Goal: Book appointment/travel/reservation

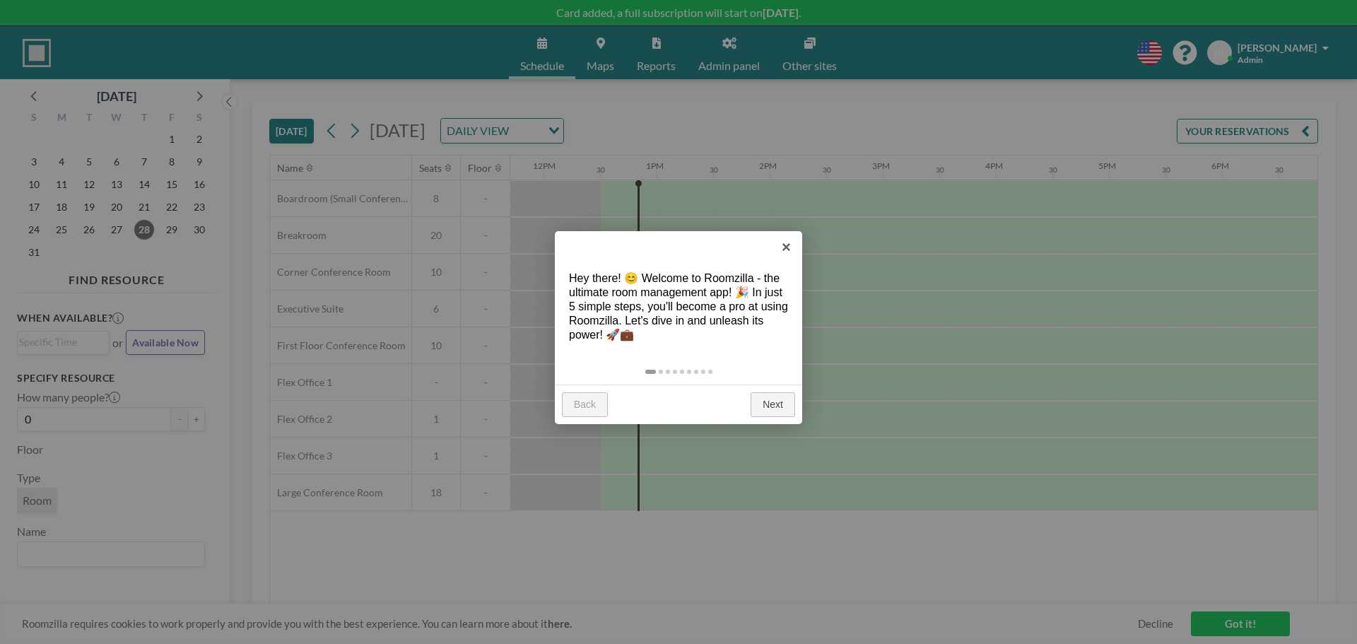
scroll to position [0, 1357]
drag, startPoint x: 787, startPoint y: 245, endPoint x: 796, endPoint y: 235, distance: 13.5
click at [796, 235] on link "×" at bounding box center [787, 247] width 32 height 32
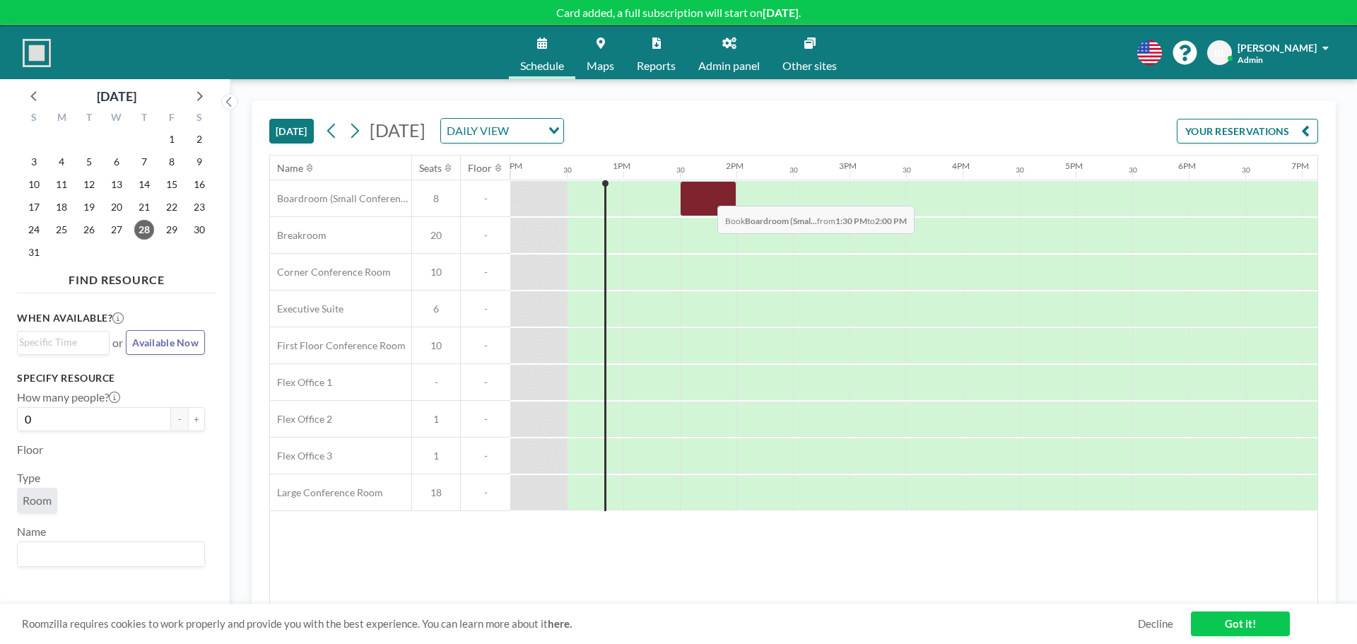
click at [706, 195] on div at bounding box center [708, 198] width 57 height 35
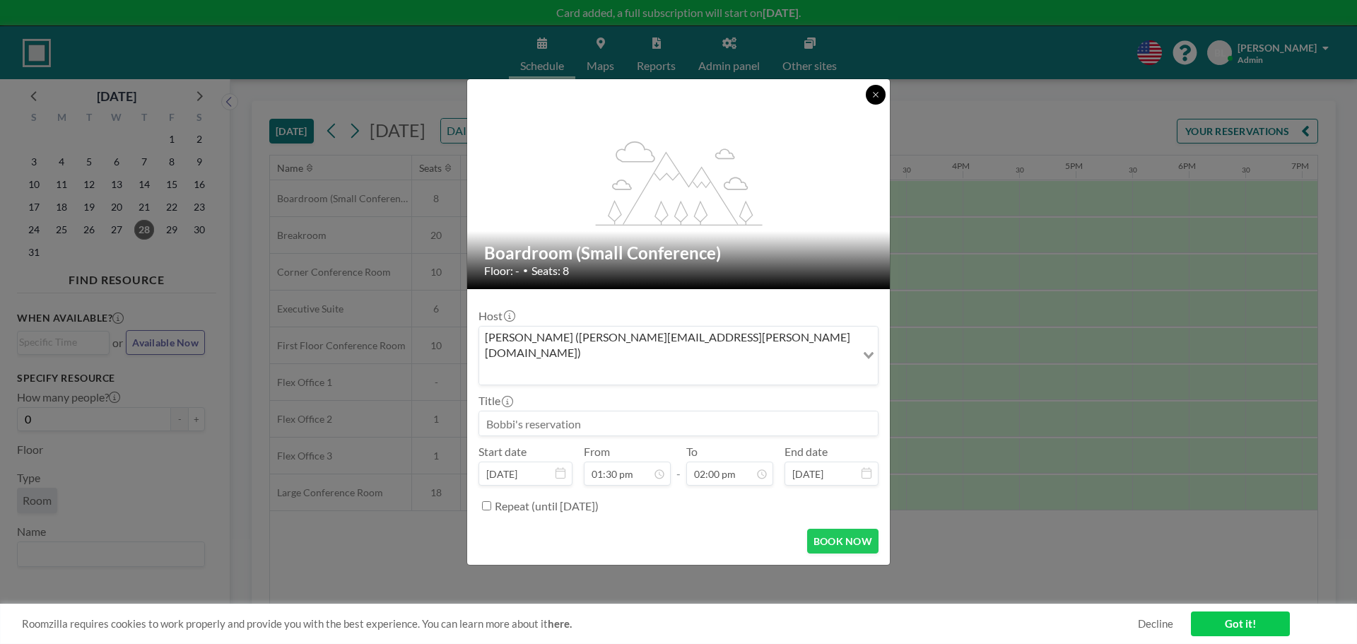
click at [879, 99] on icon at bounding box center [876, 94] width 8 height 8
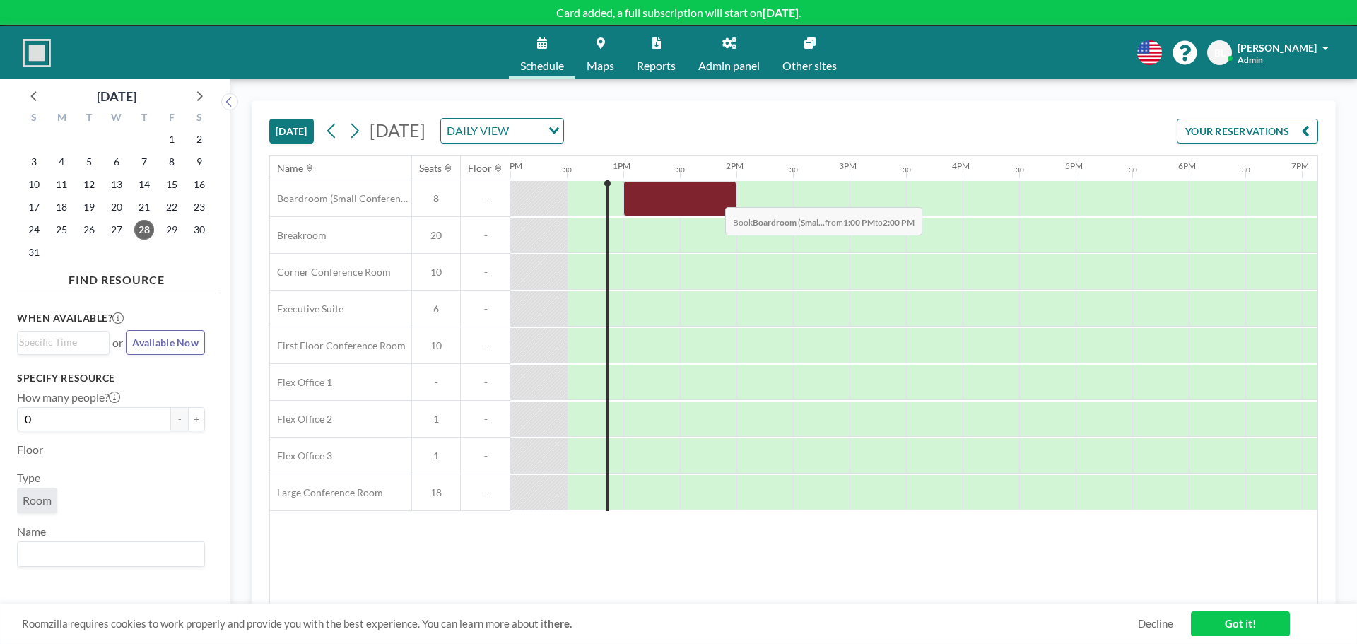
drag, startPoint x: 650, startPoint y: 197, endPoint x: 714, endPoint y: 197, distance: 63.6
click at [714, 197] on div at bounding box center [680, 198] width 113 height 35
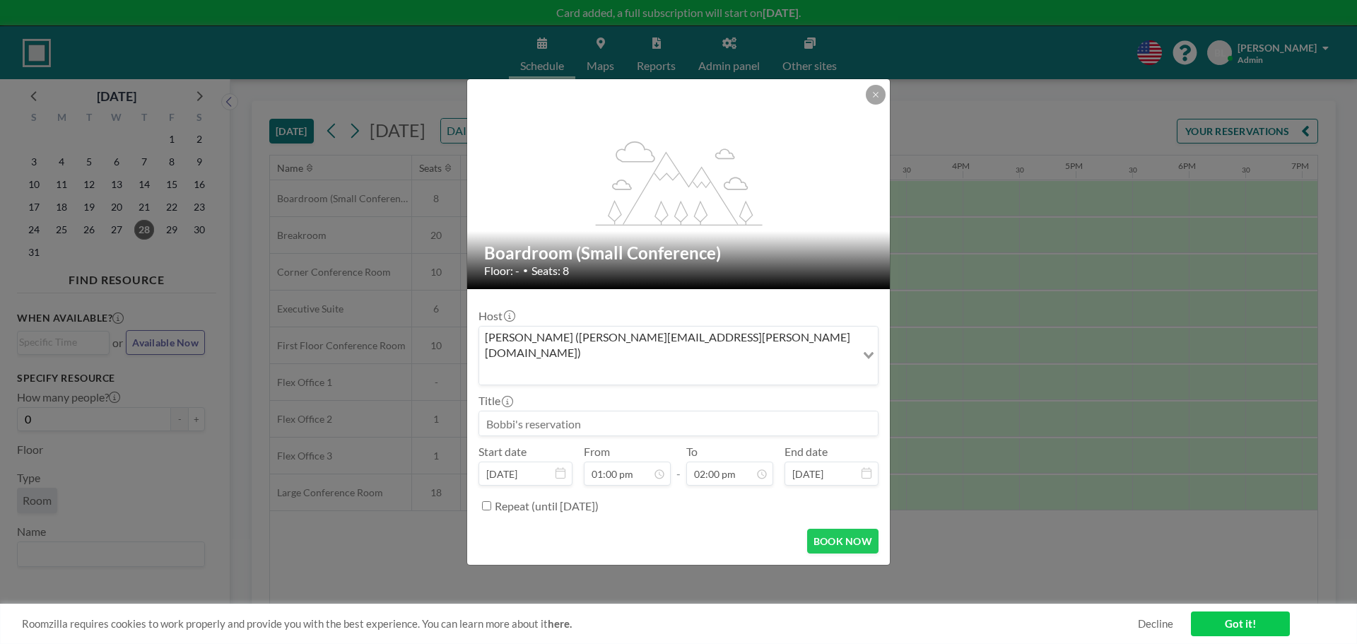
drag, startPoint x: 607, startPoint y: 409, endPoint x: 504, endPoint y: 394, distance: 104.3
click at [504, 411] on div at bounding box center [679, 423] width 400 height 25
click at [804, 317] on form "Host [PERSON_NAME] ([PERSON_NAME][EMAIL_ADDRESS][PERSON_NAME][DOMAIN_NAME]) Loa…" at bounding box center [678, 427] width 423 height 276
click at [608, 411] on input at bounding box center [678, 423] width 399 height 24
drag, startPoint x: 590, startPoint y: 407, endPoint x: 490, endPoint y: 407, distance: 100.4
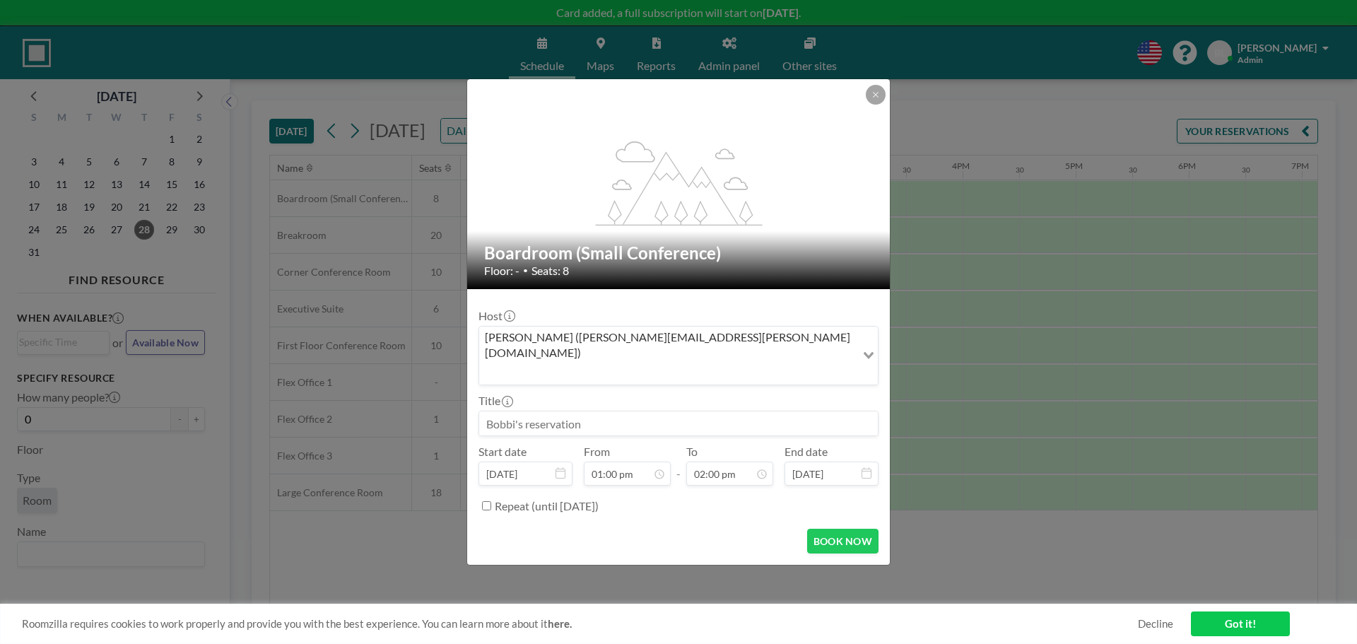
click at [490, 411] on input at bounding box center [678, 423] width 399 height 24
drag, startPoint x: 538, startPoint y: 404, endPoint x: 670, endPoint y: 406, distance: 131.5
click at [676, 411] on input at bounding box center [678, 423] width 399 height 24
drag, startPoint x: 528, startPoint y: 400, endPoint x: 509, endPoint y: 403, distance: 19.3
click at [512, 411] on input at bounding box center [678, 423] width 399 height 24
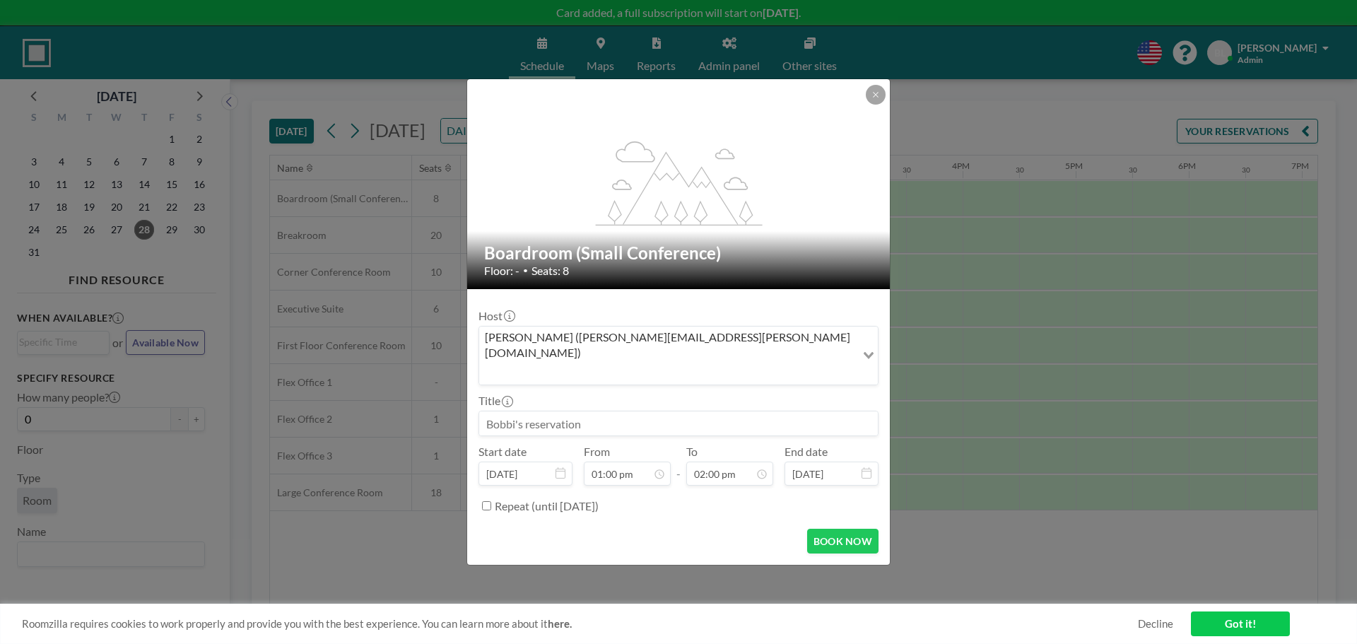
click at [494, 411] on input at bounding box center [678, 423] width 399 height 24
drag, startPoint x: 525, startPoint y: 418, endPoint x: 624, endPoint y: 411, distance: 99.2
click at [530, 416] on input at bounding box center [678, 423] width 399 height 24
click at [609, 411] on input at bounding box center [678, 423] width 399 height 24
drag, startPoint x: 600, startPoint y: 409, endPoint x: 484, endPoint y: 402, distance: 115.5
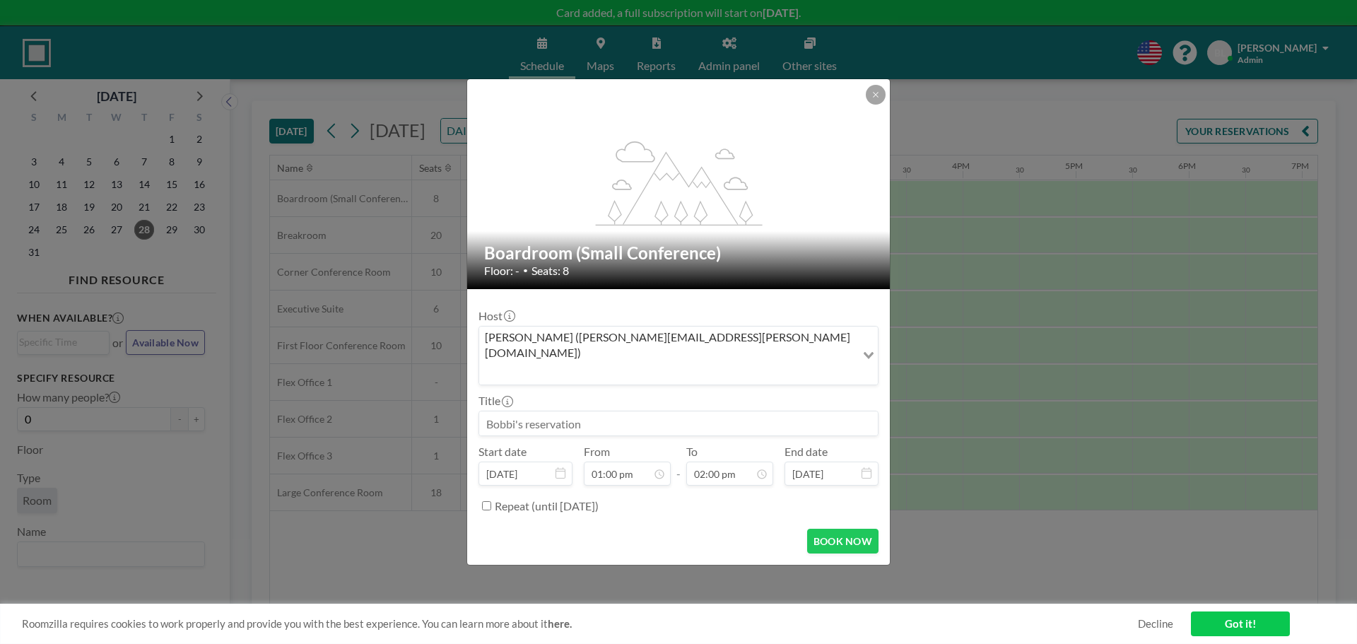
click at [505, 411] on input at bounding box center [678, 423] width 399 height 24
type input "g"
type input "Meeting Test"
click at [843, 529] on button "BOOK NOW" at bounding box center [842, 541] width 71 height 25
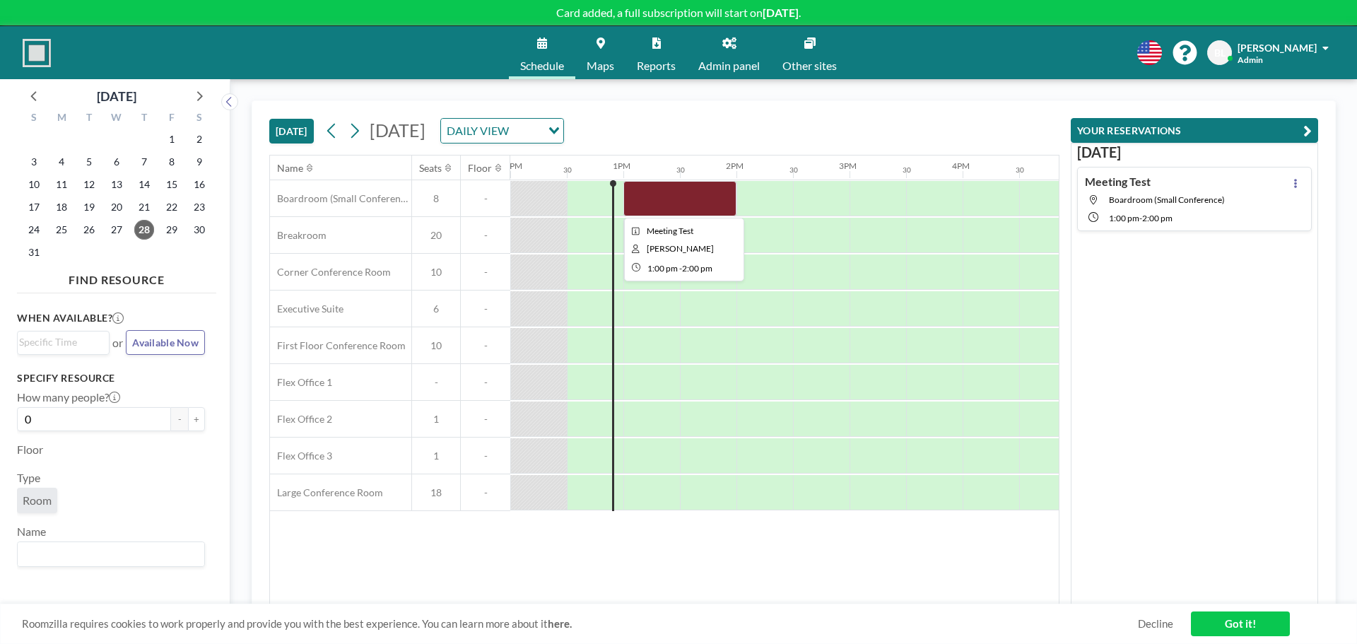
click at [664, 196] on div at bounding box center [680, 198] width 113 height 35
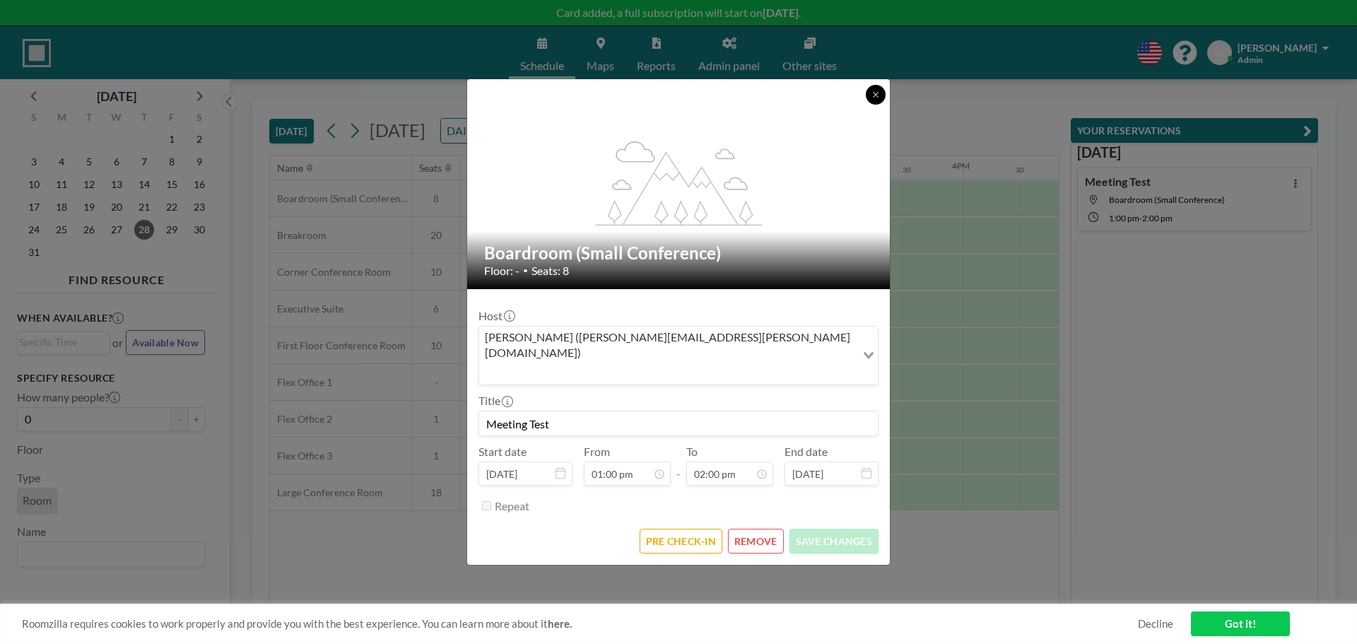
click at [882, 105] on button at bounding box center [876, 95] width 20 height 20
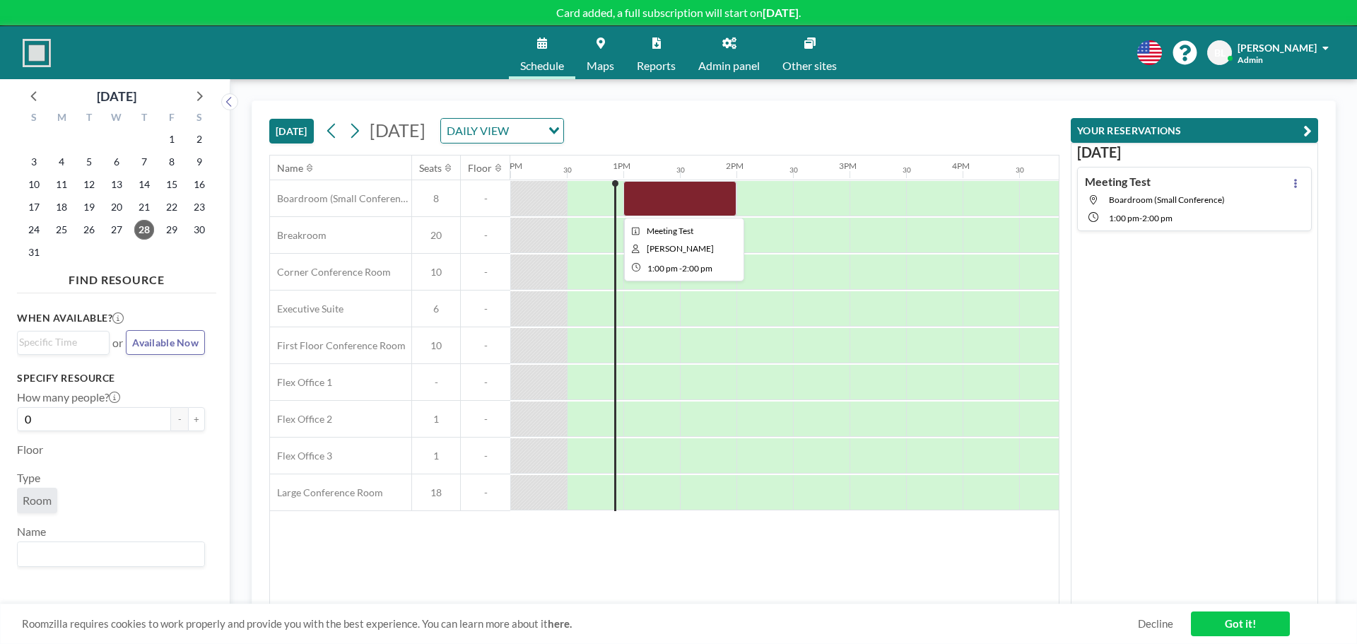
click at [680, 198] on div at bounding box center [680, 198] width 113 height 35
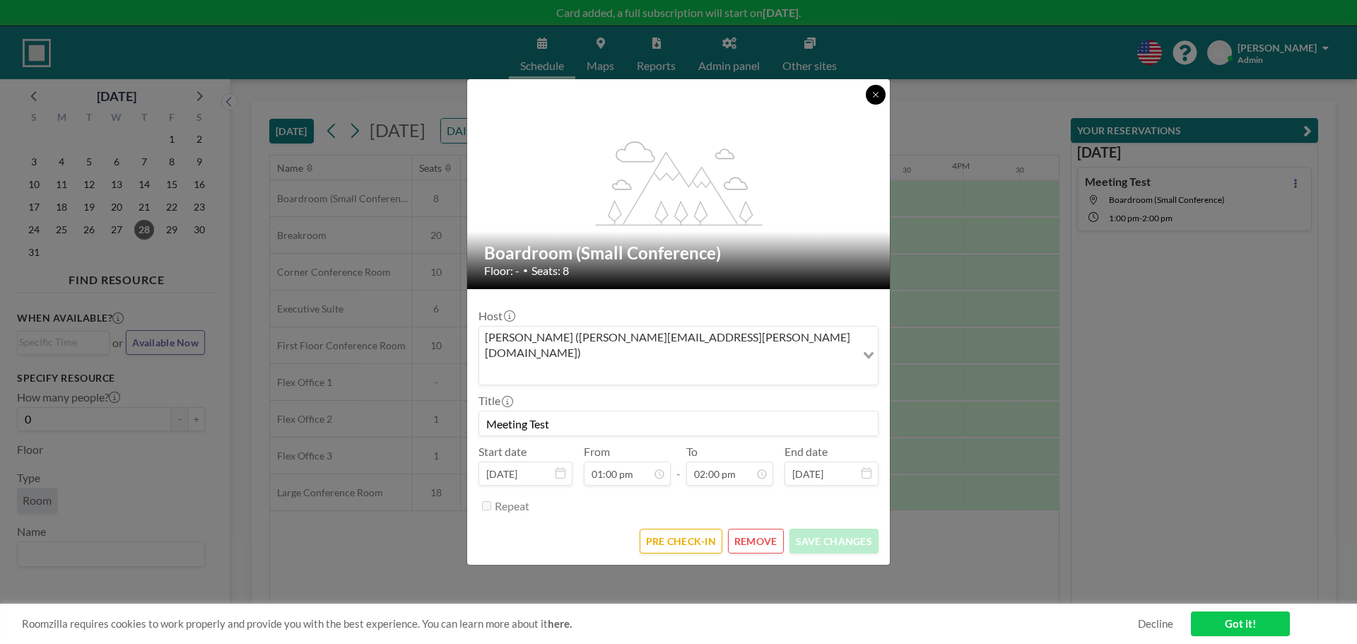
click at [872, 99] on icon at bounding box center [876, 94] width 8 height 8
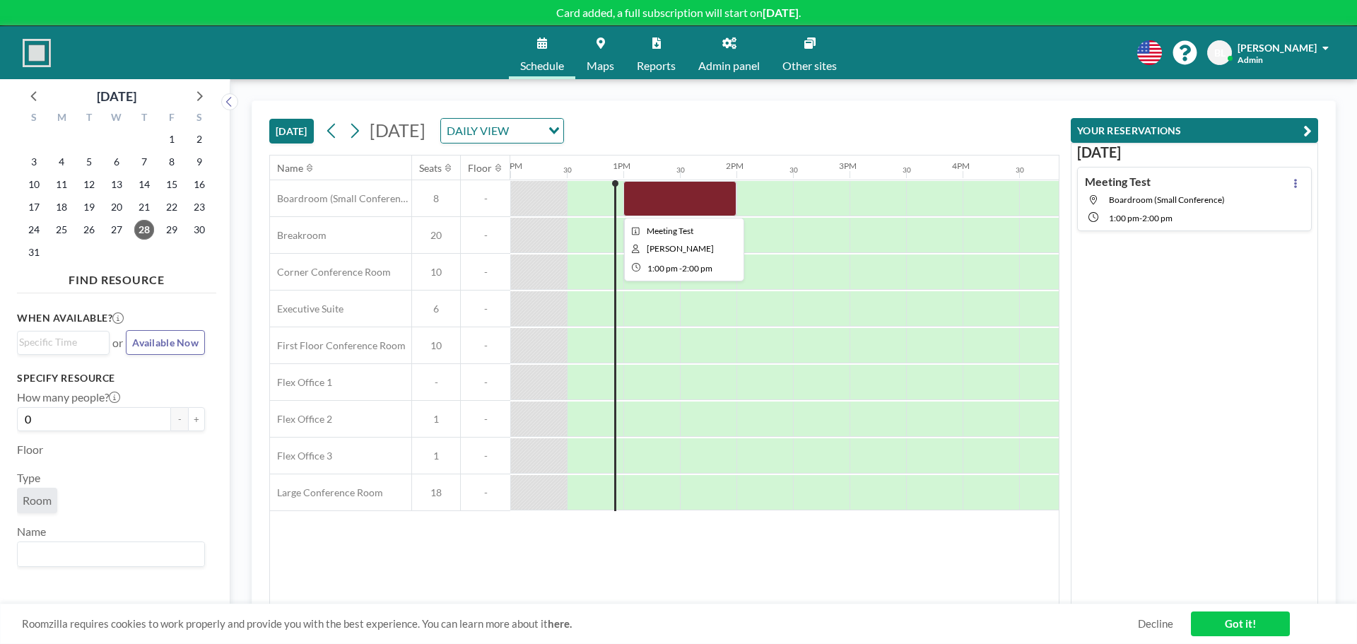
click at [660, 188] on div at bounding box center [680, 198] width 113 height 35
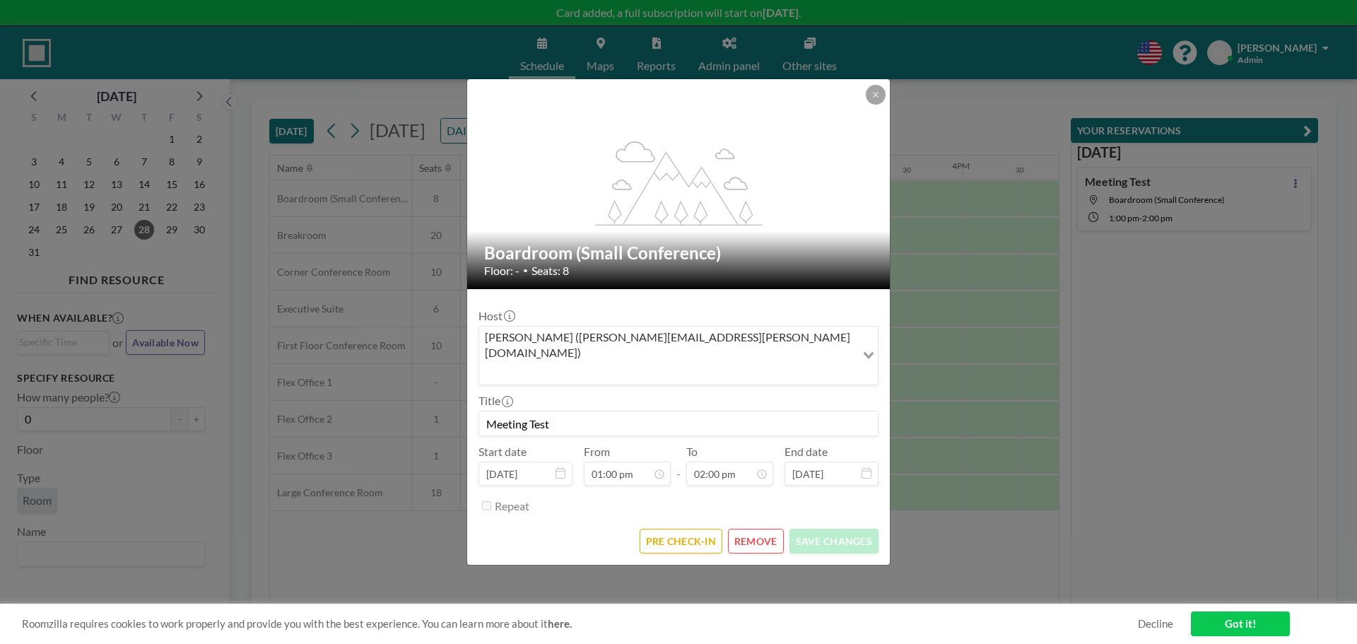
click at [867, 358] on icon "Search for option" at bounding box center [869, 355] width 10 height 7
click at [875, 99] on icon at bounding box center [876, 94] width 8 height 8
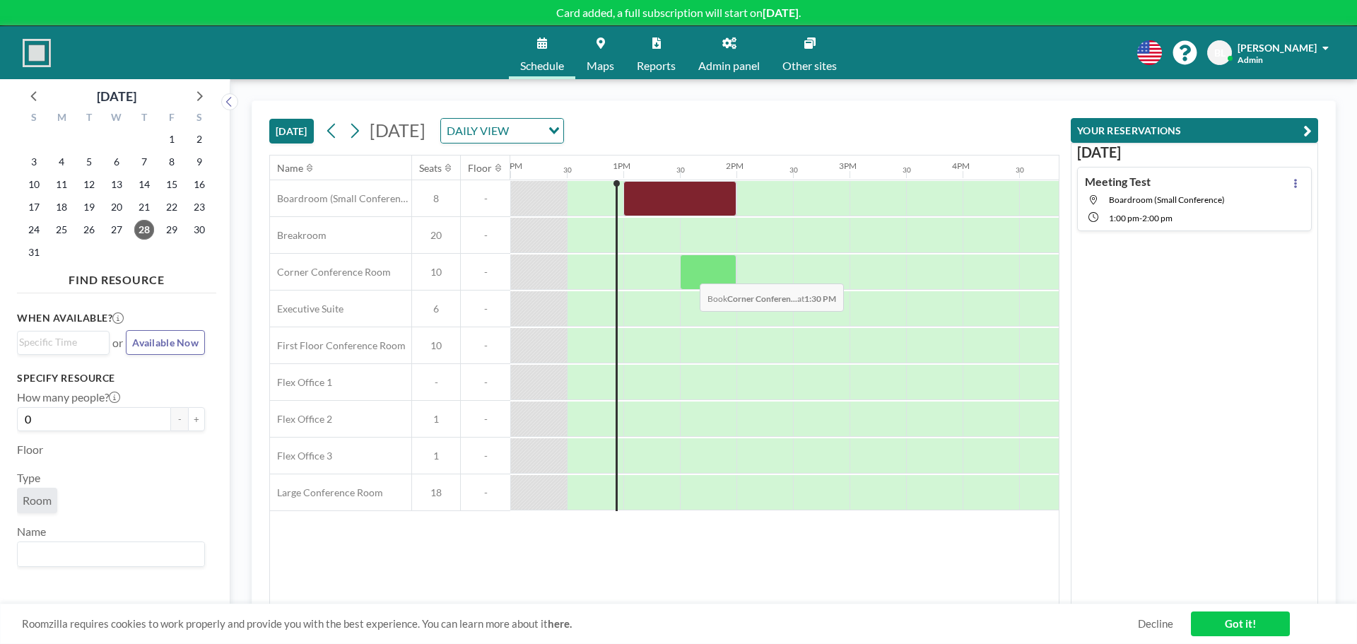
click at [689, 273] on div at bounding box center [708, 272] width 57 height 35
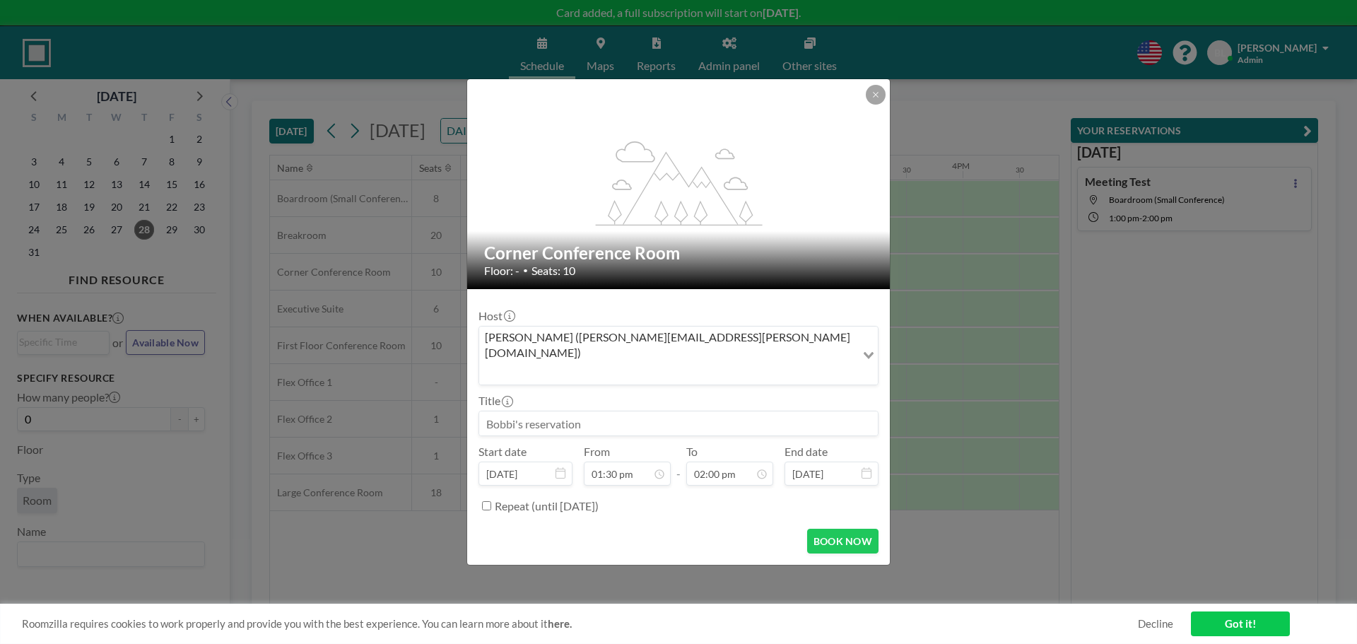
scroll to position [705, 0]
click at [879, 99] on icon at bounding box center [876, 94] width 8 height 8
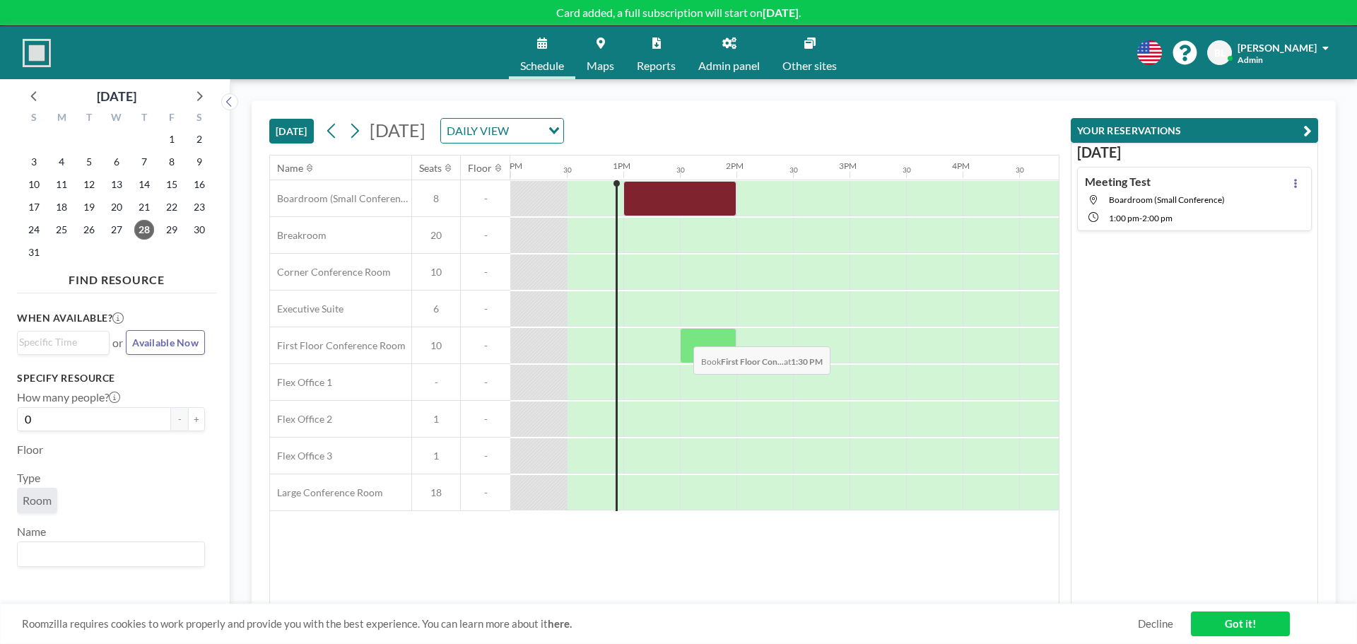
click at [682, 336] on div at bounding box center [708, 345] width 57 height 35
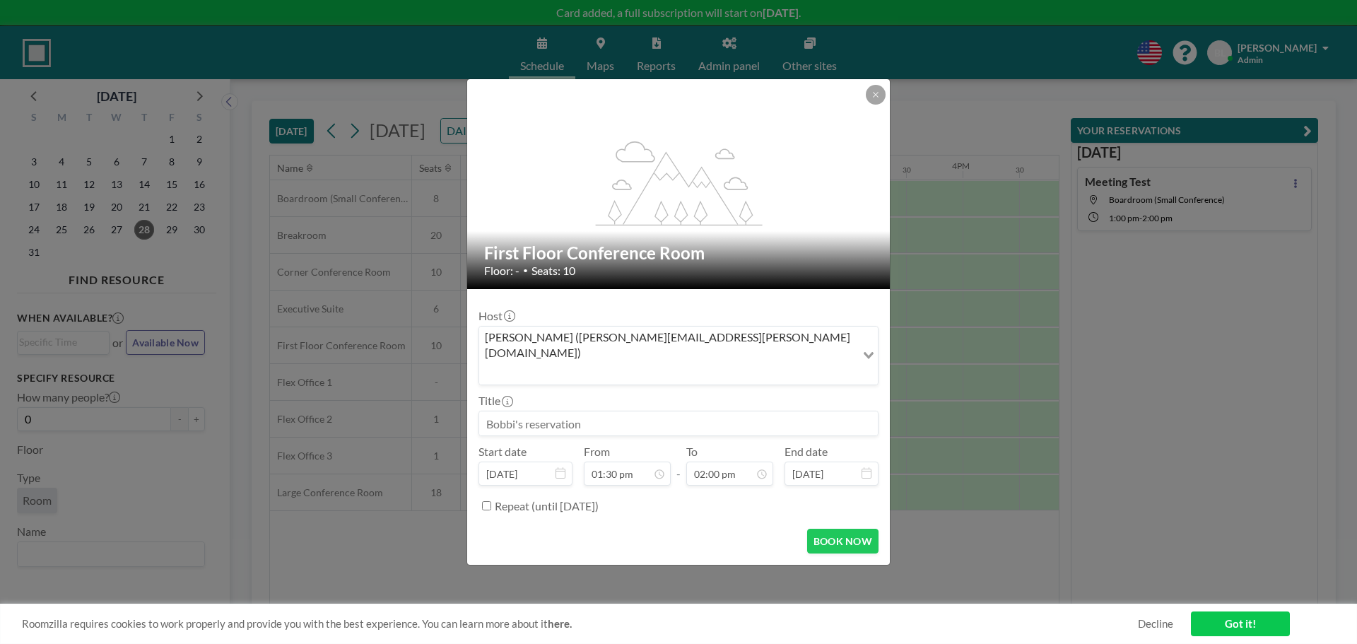
scroll to position [25, 0]
click at [538, 278] on span "Seats: 10" at bounding box center [554, 271] width 44 height 14
click at [879, 99] on icon at bounding box center [876, 94] width 8 height 8
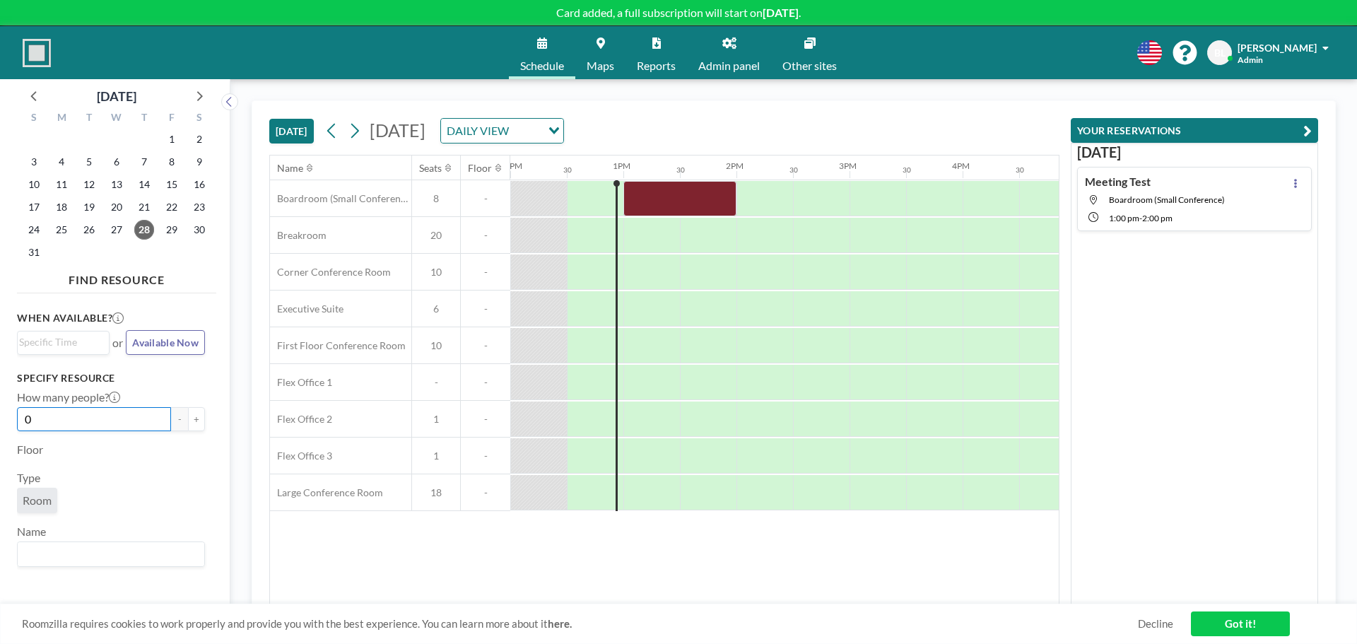
click at [163, 414] on input "0" at bounding box center [94, 419] width 154 height 24
click at [189, 423] on button "+" at bounding box center [196, 419] width 17 height 24
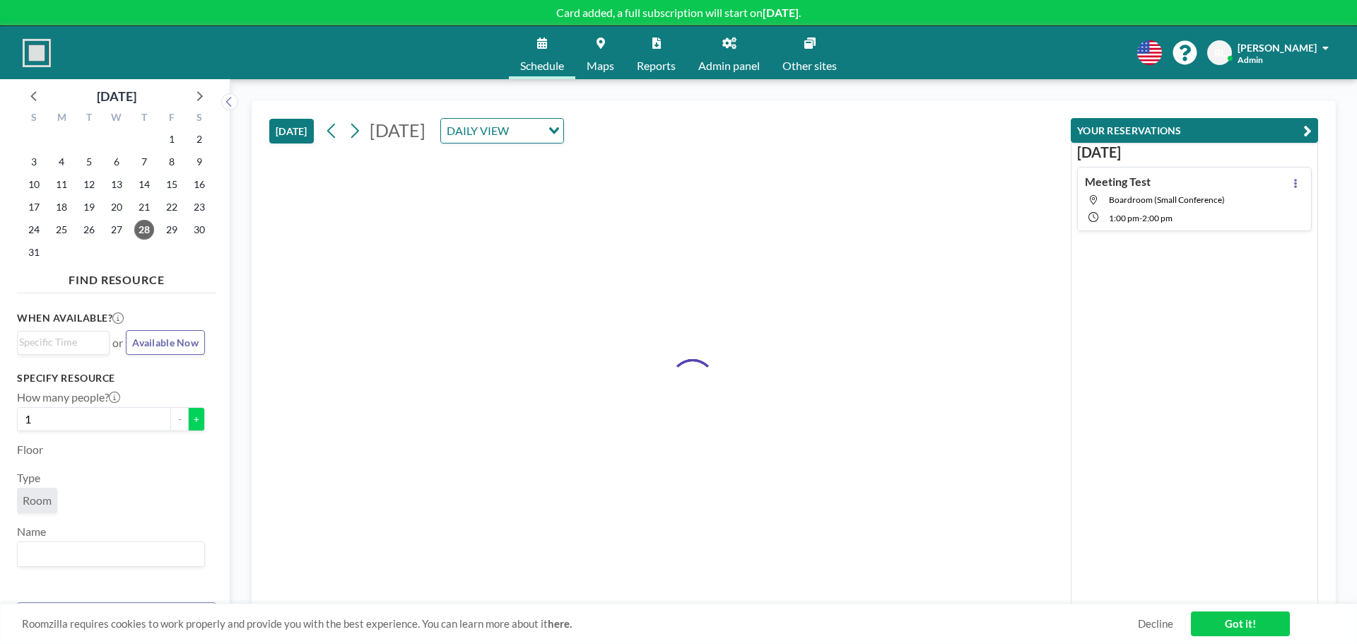
click at [189, 423] on button "+" at bounding box center [196, 419] width 17 height 24
type input "3"
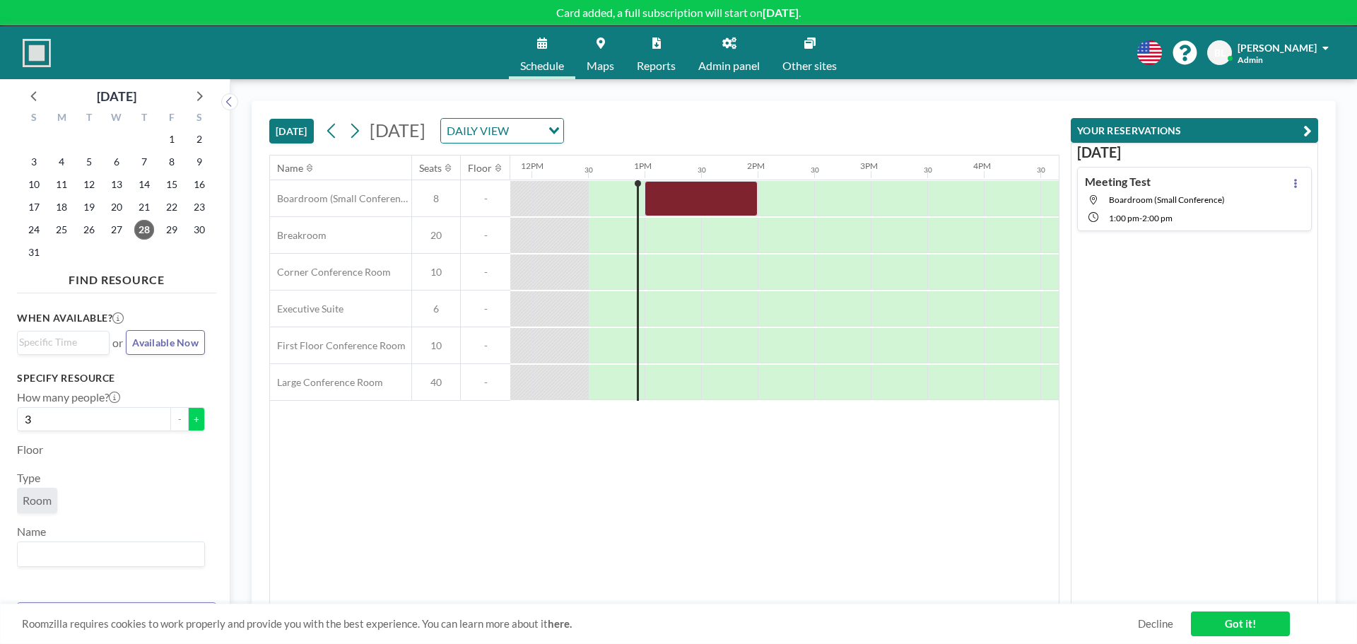
scroll to position [0, 1357]
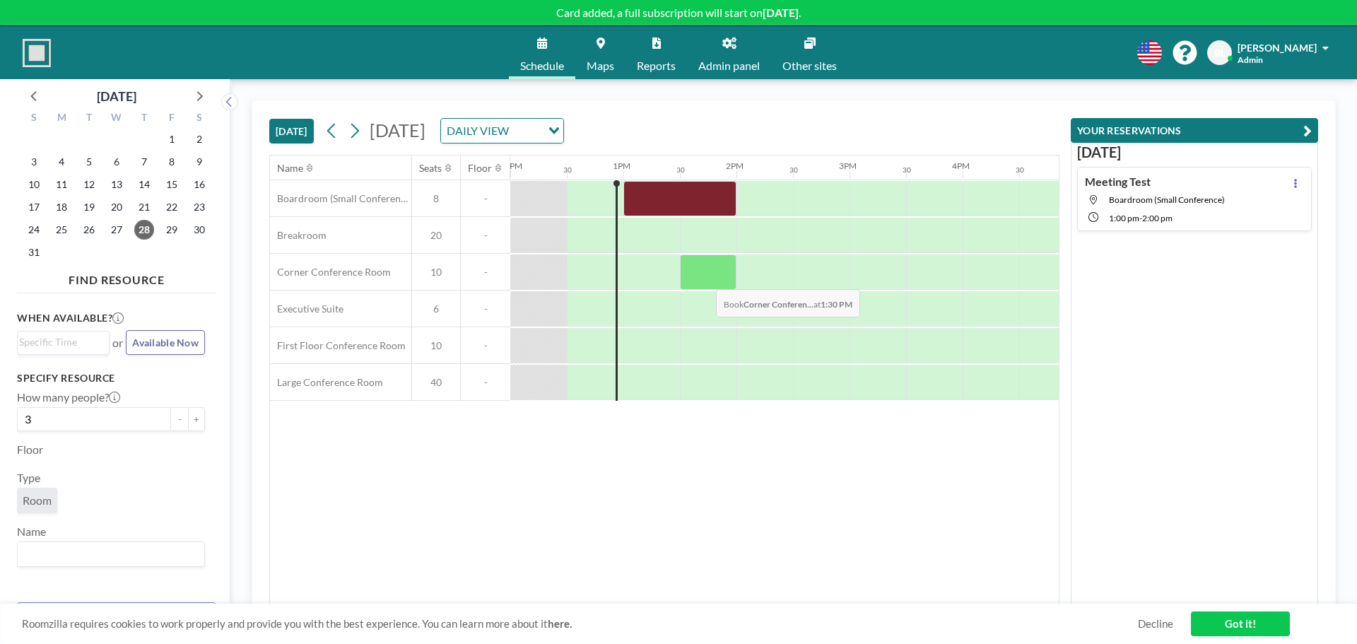
click at [705, 279] on div at bounding box center [708, 272] width 57 height 35
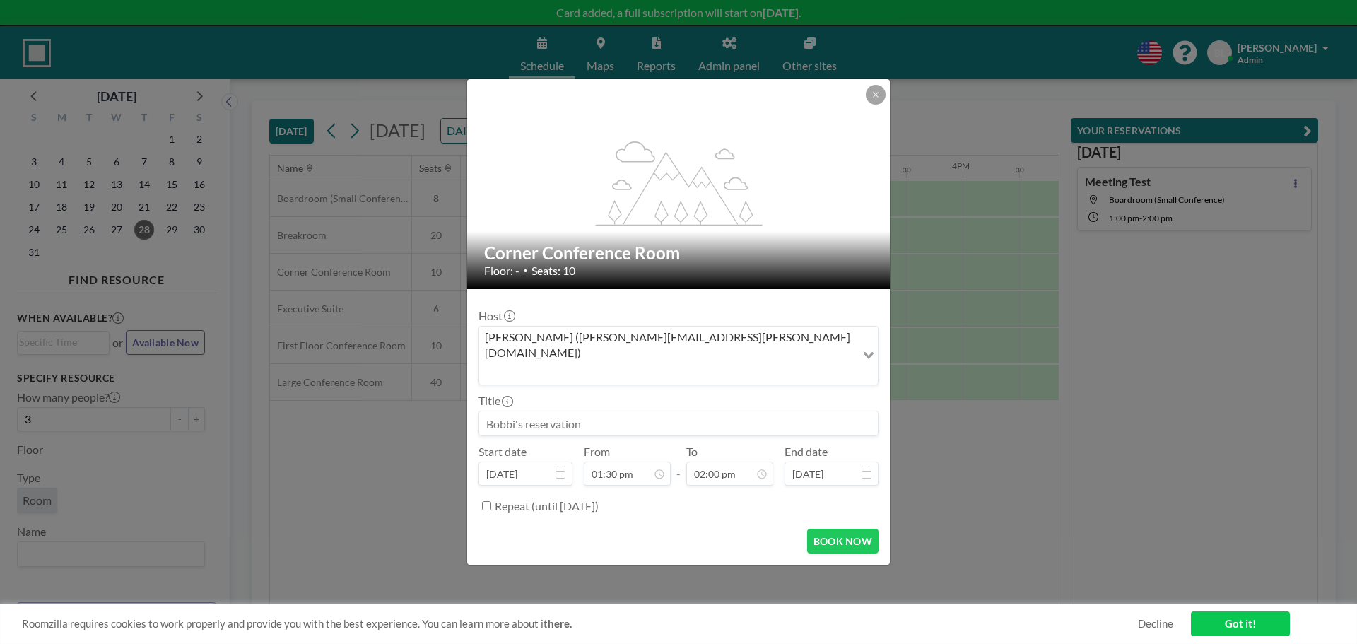
scroll to position [705, 0]
click at [883, 105] on button at bounding box center [876, 95] width 20 height 20
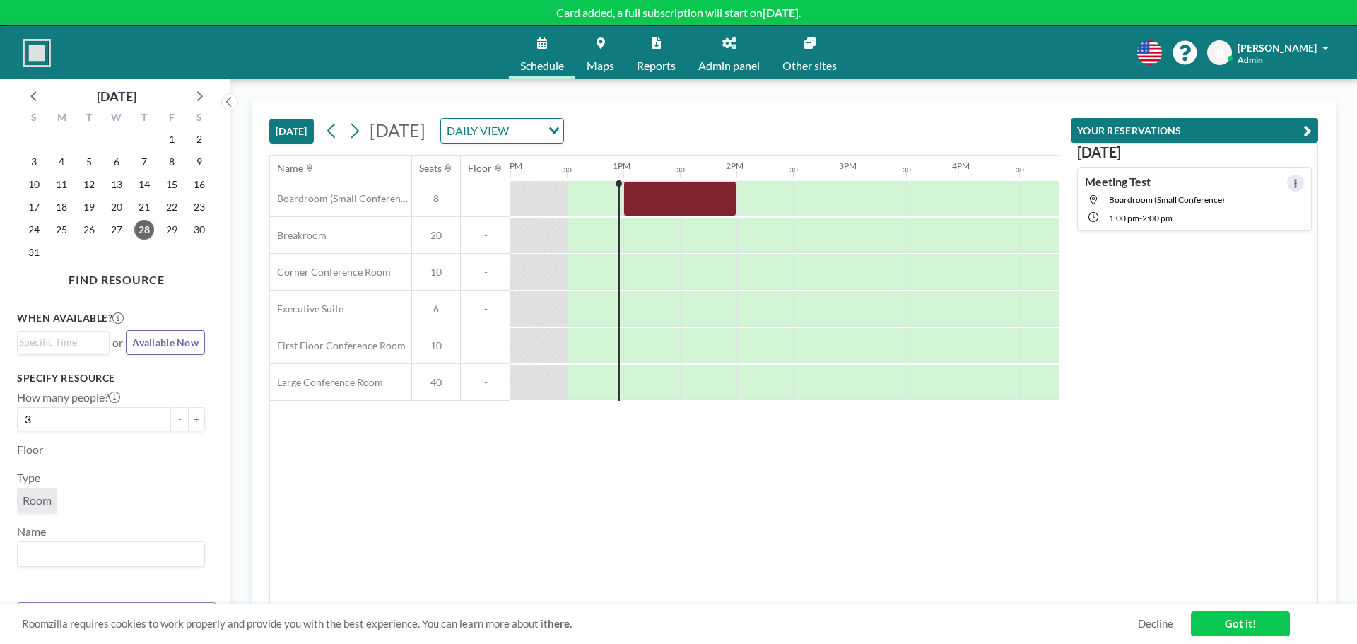
click at [1293, 186] on icon at bounding box center [1296, 183] width 6 height 9
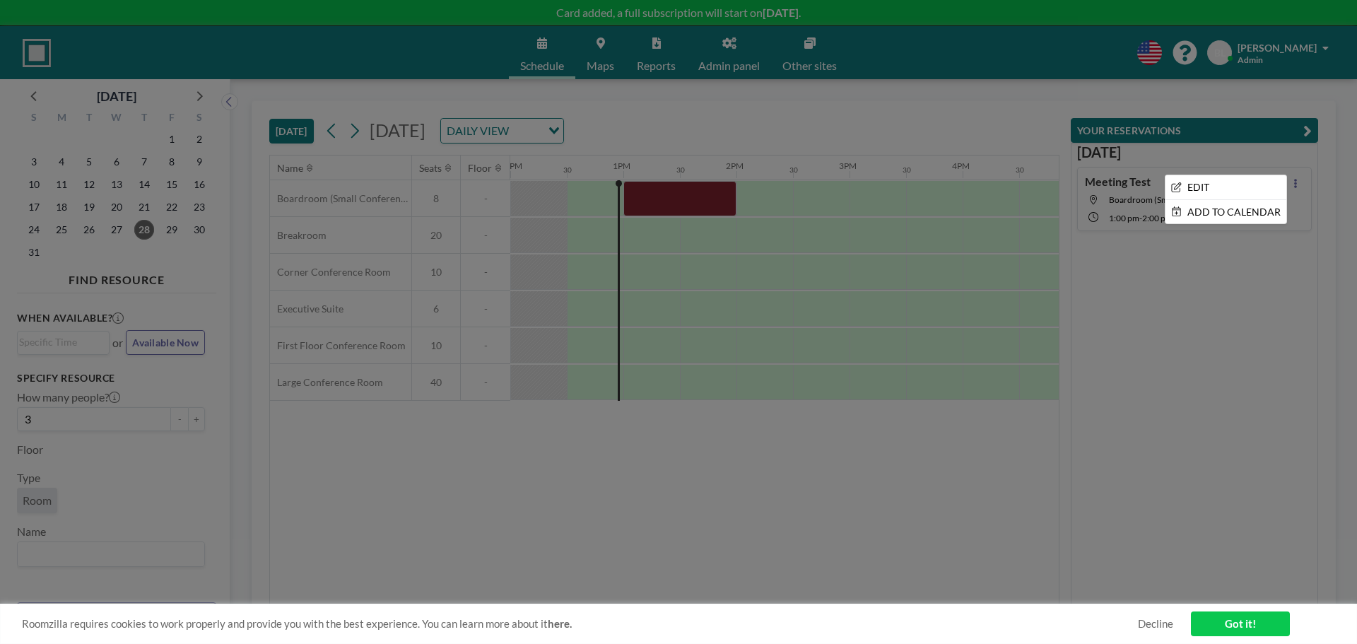
click at [1236, 257] on div at bounding box center [678, 322] width 1357 height 644
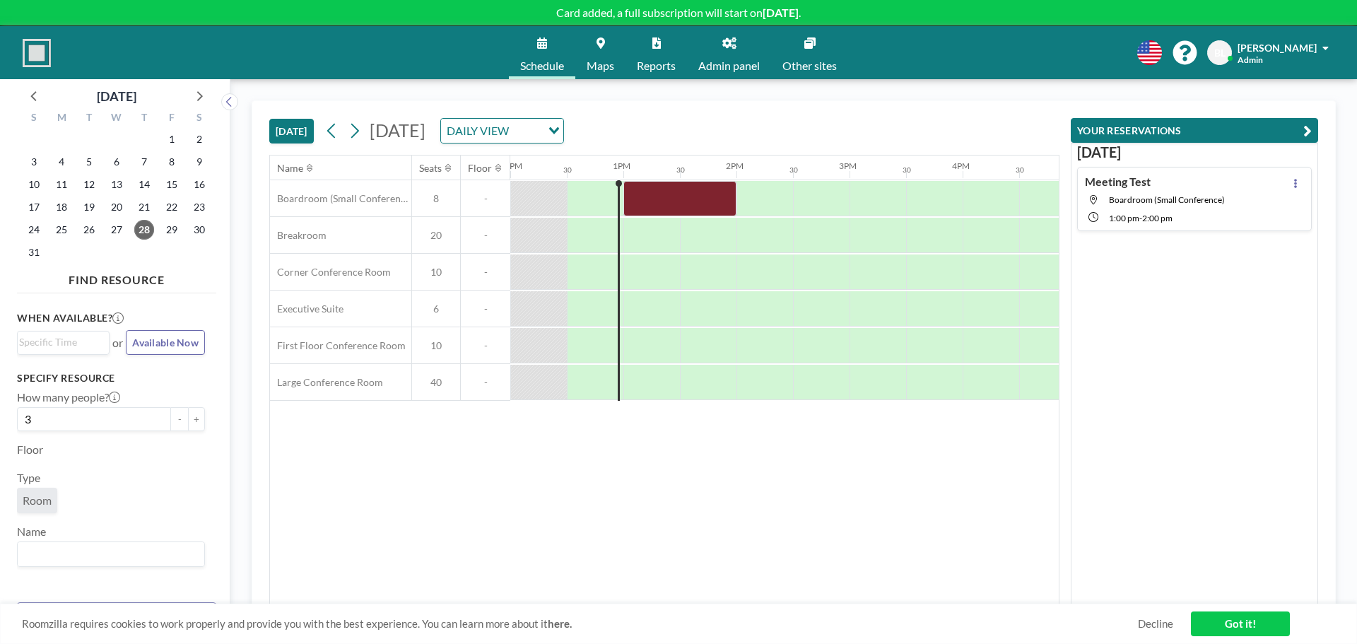
click at [1226, 208] on div "Meeting Test Boardroom (Small Conference) 1:00 PM - 2:00 PM" at bounding box center [1194, 199] width 235 height 64
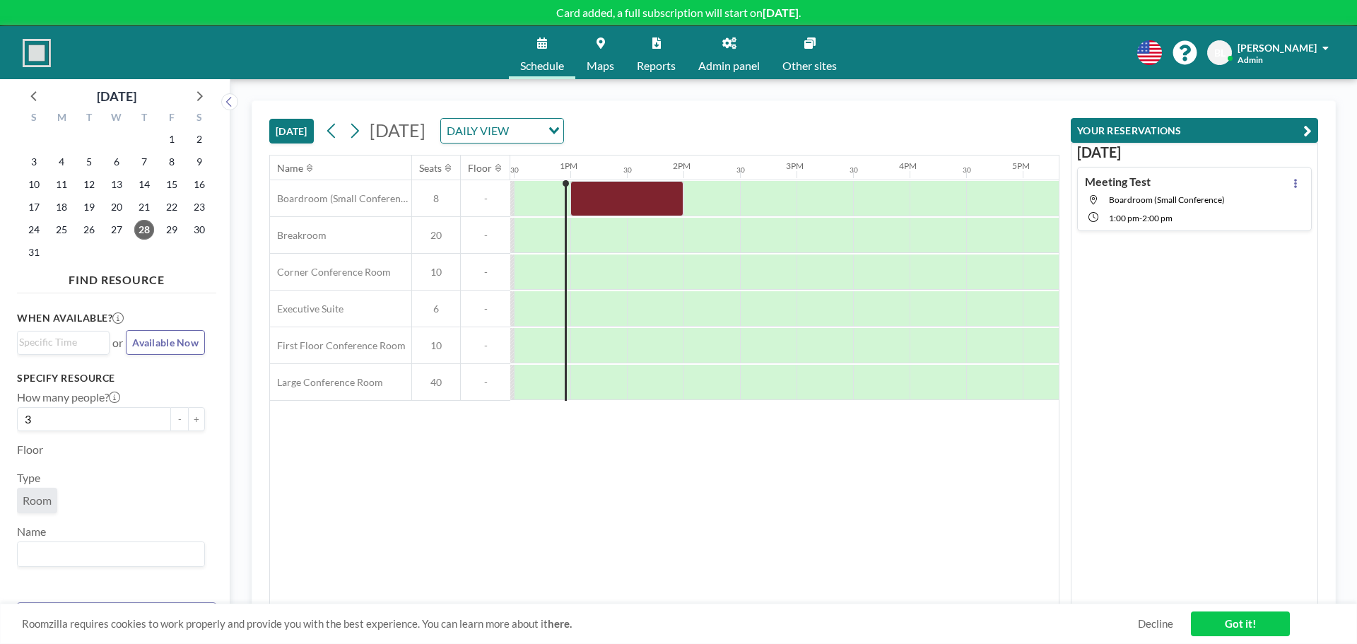
scroll to position [0, 1414]
click at [1287, 180] on button at bounding box center [1295, 183] width 17 height 17
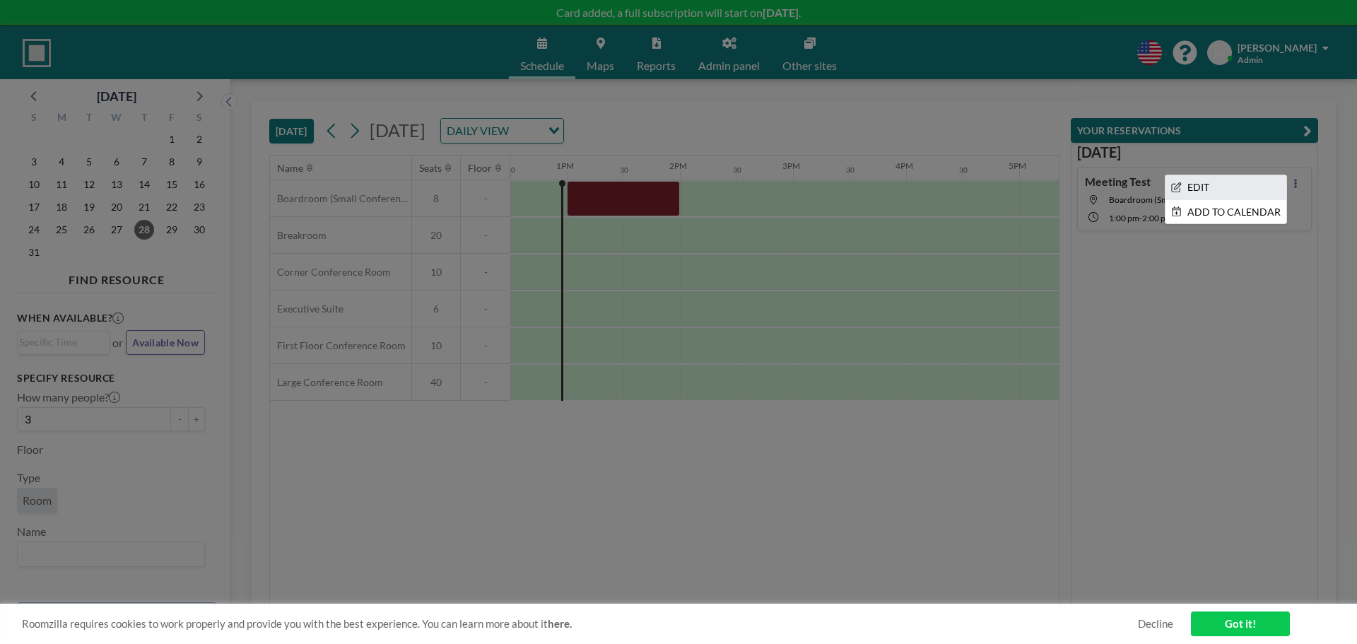
click at [1215, 189] on li "EDIT" at bounding box center [1226, 187] width 121 height 24
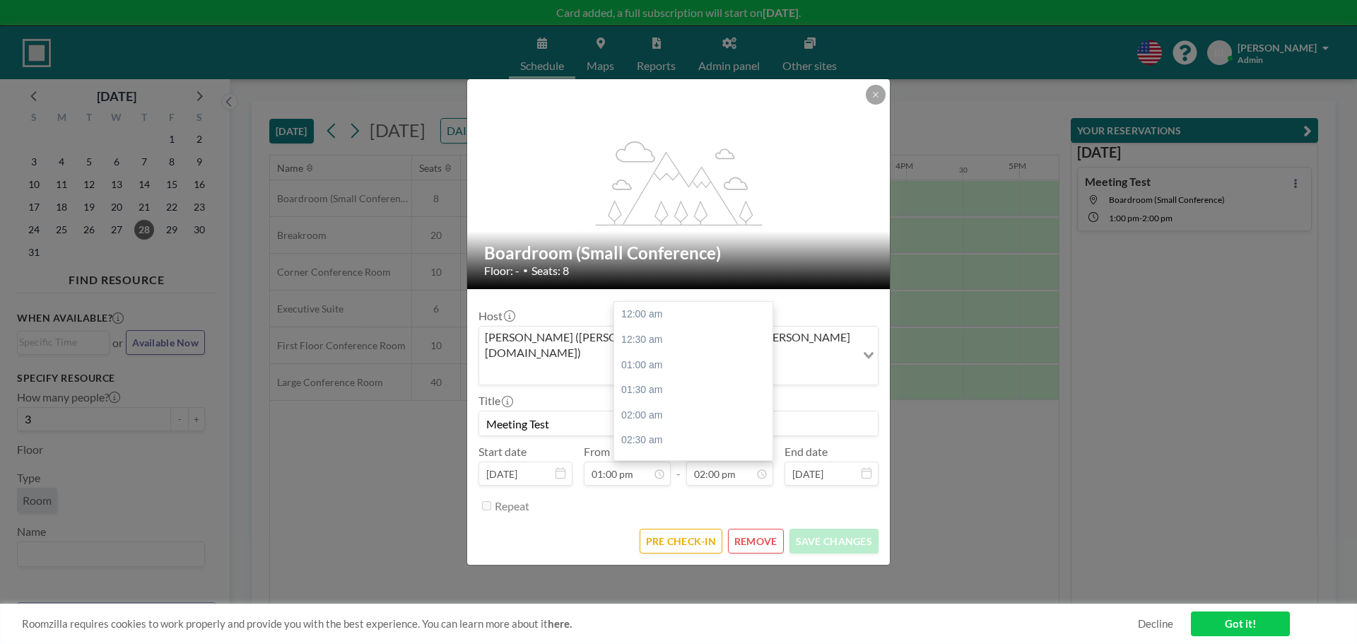
scroll to position [705, 0]
click at [872, 99] on icon at bounding box center [876, 94] width 8 height 8
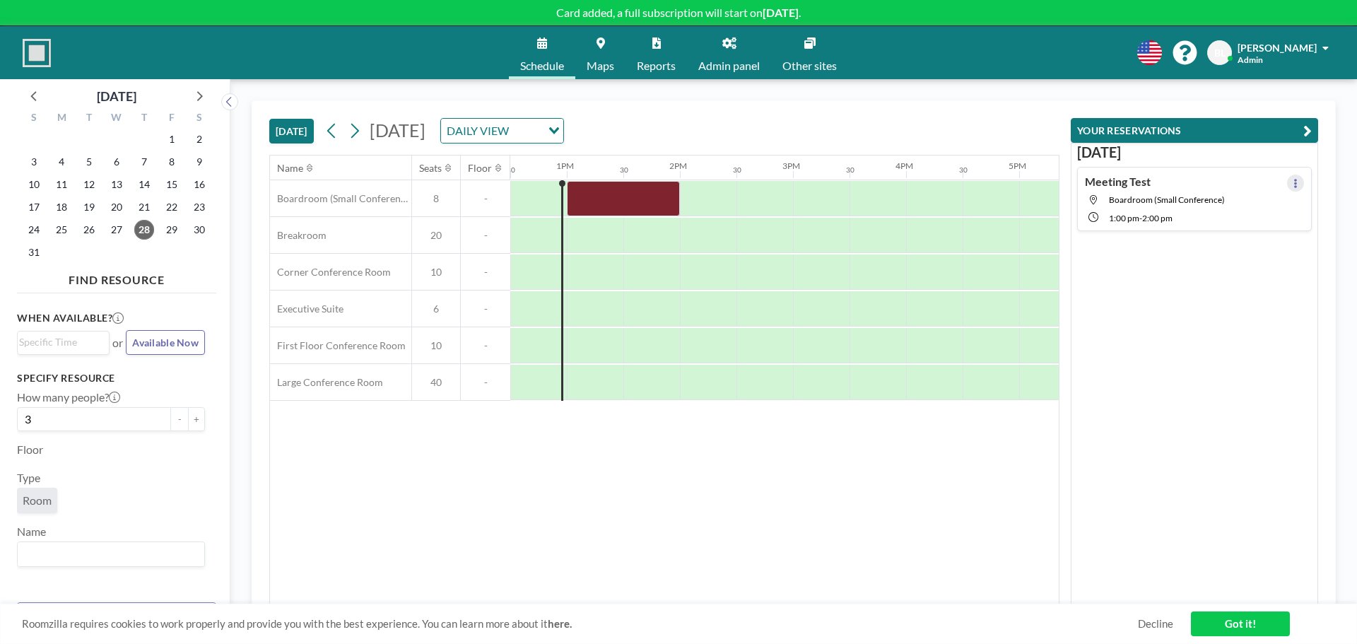
click at [1292, 185] on button at bounding box center [1295, 183] width 17 height 17
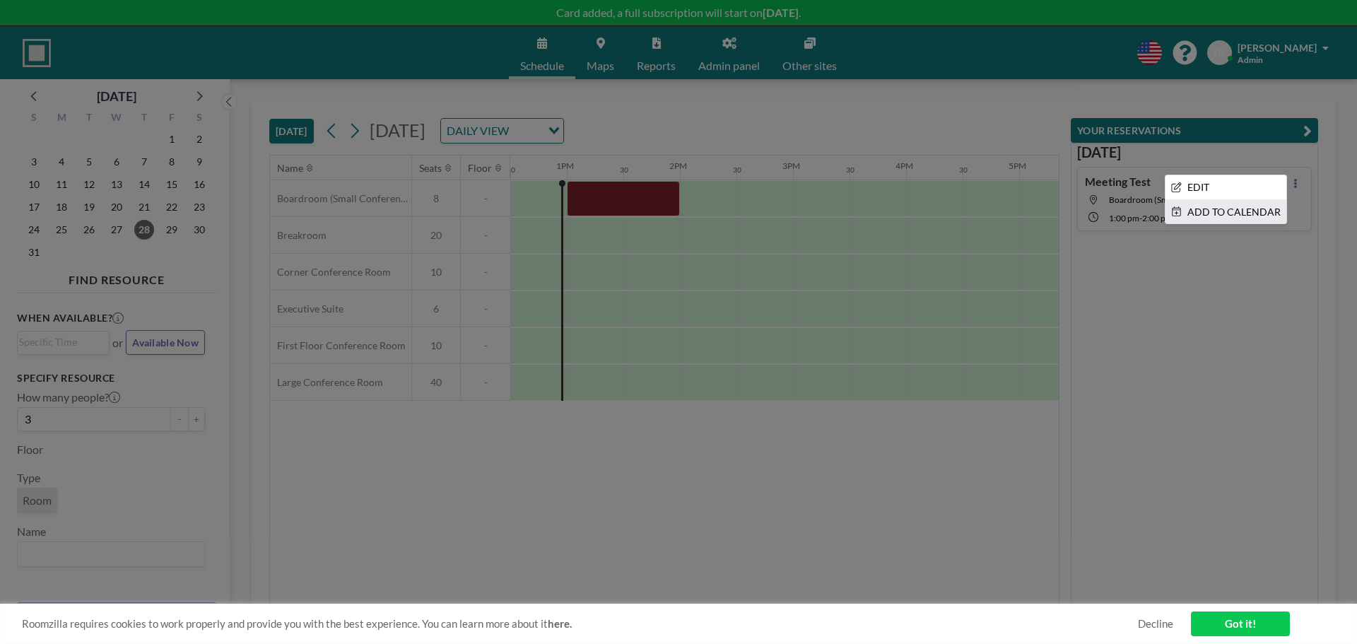
click at [1254, 214] on li "ADD TO CALENDAR" at bounding box center [1226, 212] width 121 height 24
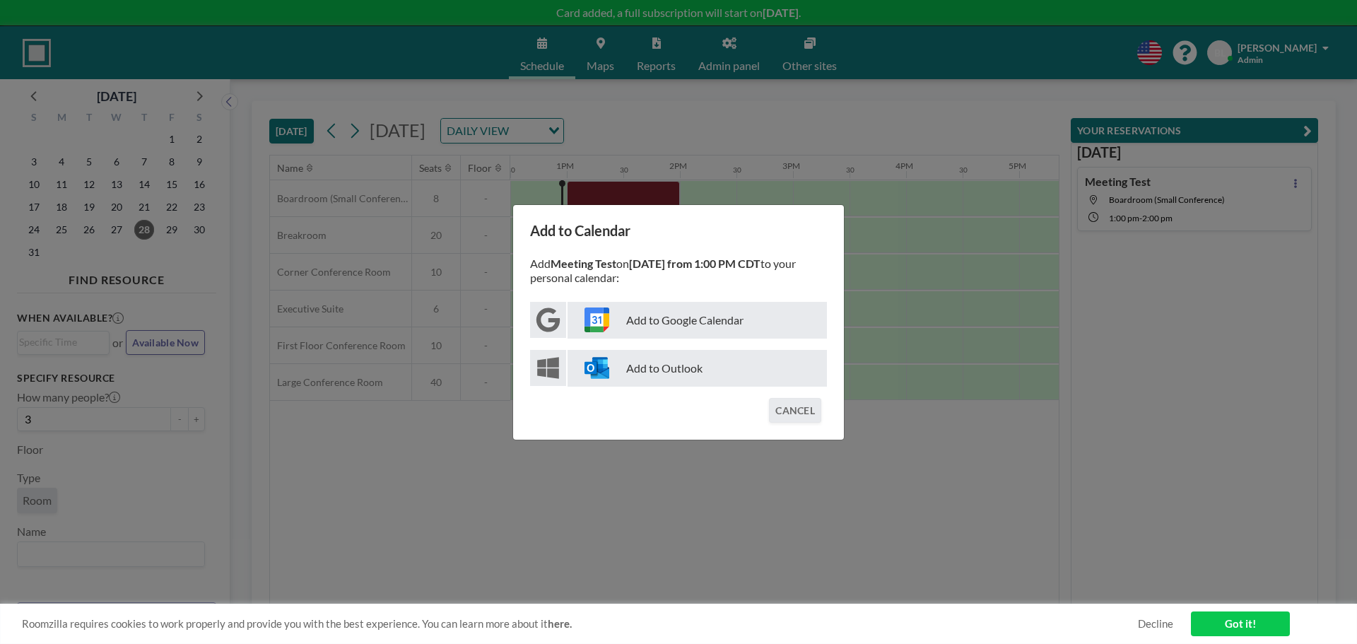
click at [684, 368] on p "Add to Outlook" at bounding box center [697, 368] width 259 height 37
click at [786, 399] on button "CANCEL" at bounding box center [795, 410] width 52 height 25
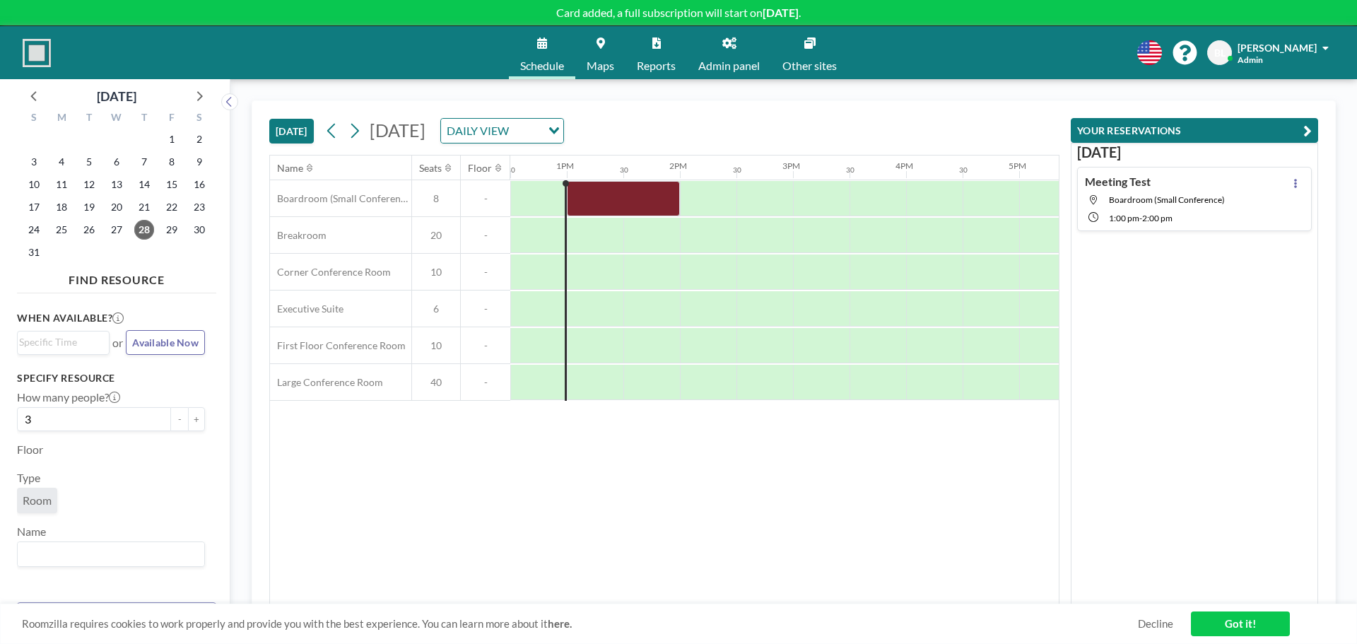
click at [440, 501] on div "Name Seats Floor 12AM 30 1AM 30 2AM 30 3AM 30 4AM 30 5AM 30 6AM 30 7AM 30 8AM 3…" at bounding box center [664, 380] width 789 height 449
